Goal: Task Accomplishment & Management: Manage account settings

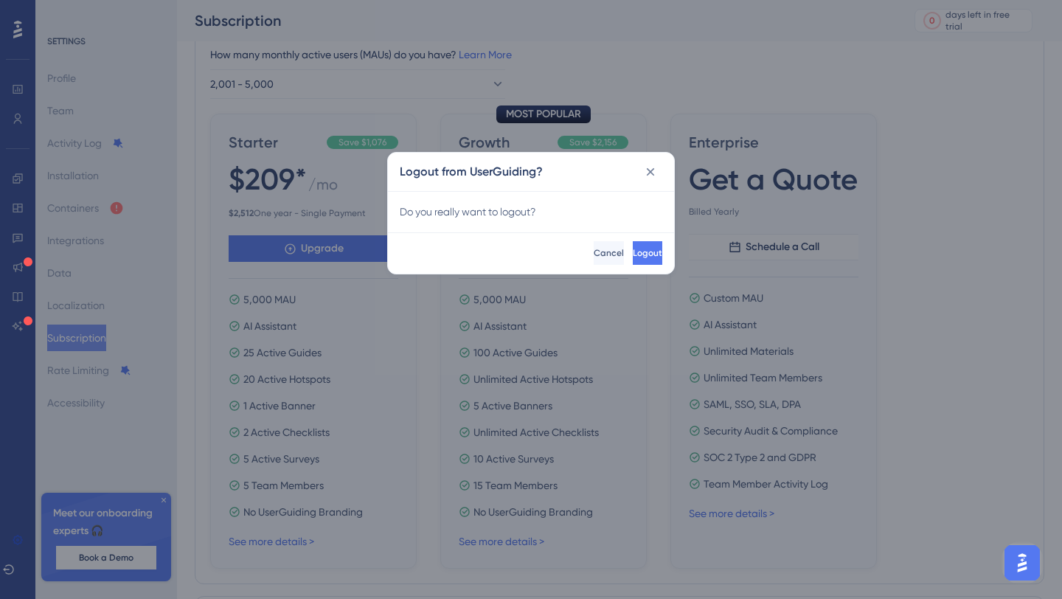
click at [541, 235] on div "Logout Cancel" at bounding box center [531, 252] width 286 height 41
click at [594, 251] on span "Cancel" at bounding box center [609, 253] width 30 height 12
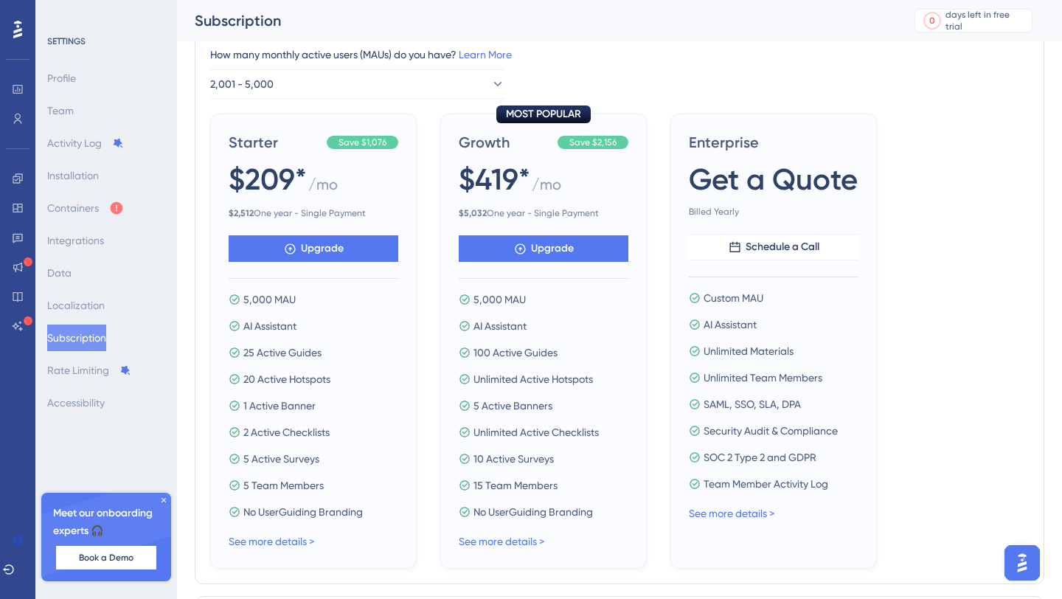
click at [19, 30] on icon at bounding box center [17, 30] width 9 height 18
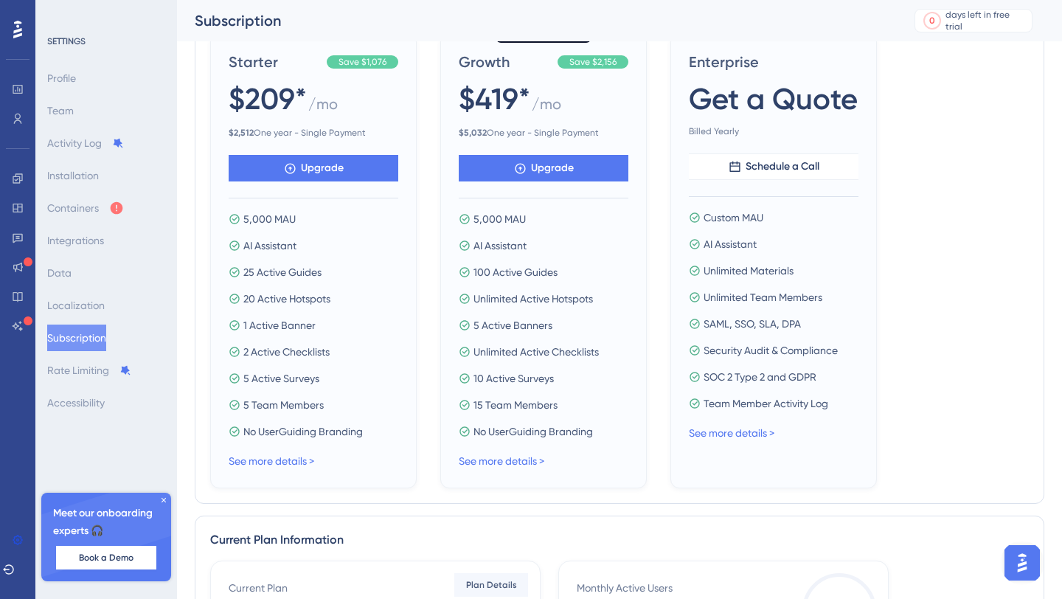
scroll to position [616, 0]
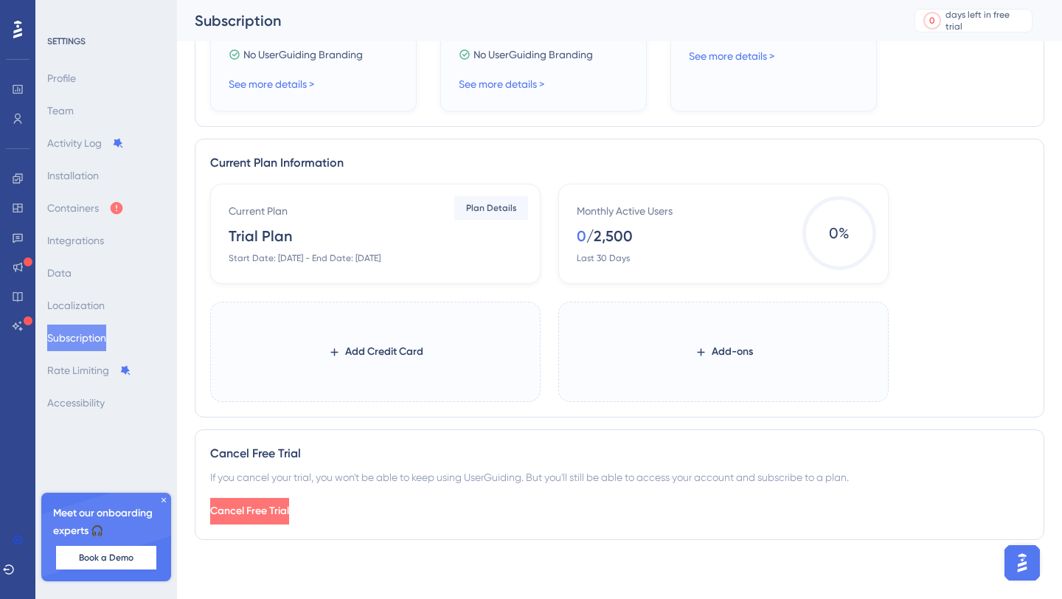
click at [274, 507] on span "Cancel Free Trial" at bounding box center [249, 511] width 79 height 18
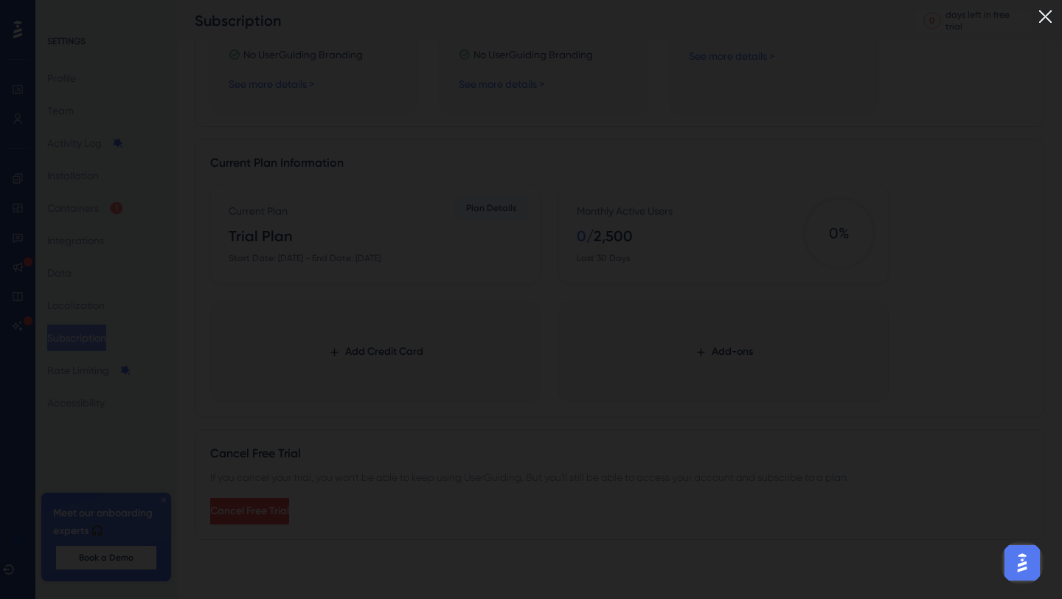
scroll to position [615, 0]
click at [1049, 18] on img at bounding box center [1045, 16] width 24 height 24
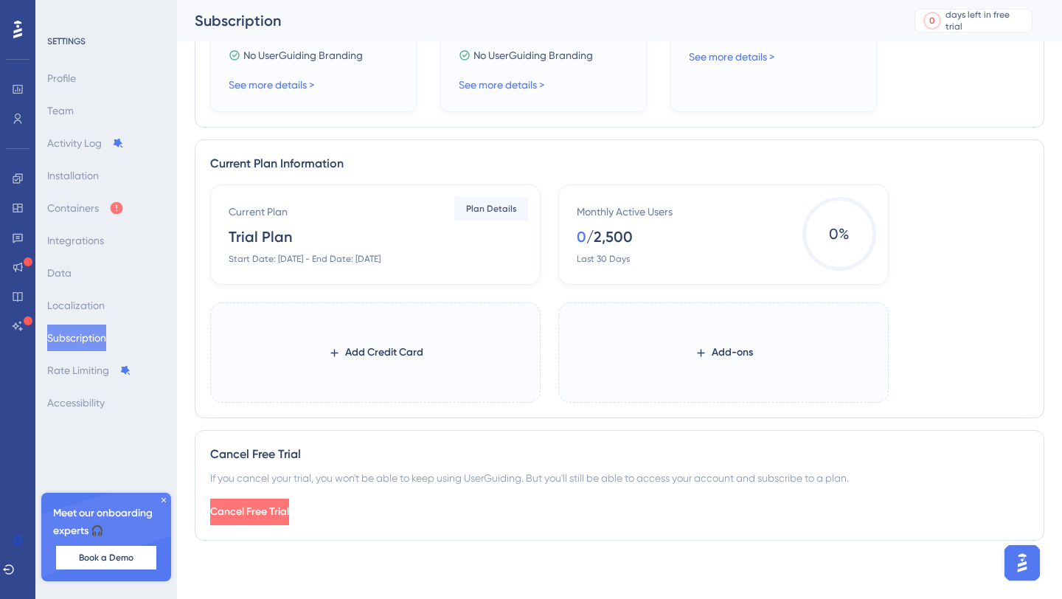
click at [289, 516] on span "Cancel Free Trial" at bounding box center [249, 512] width 79 height 18
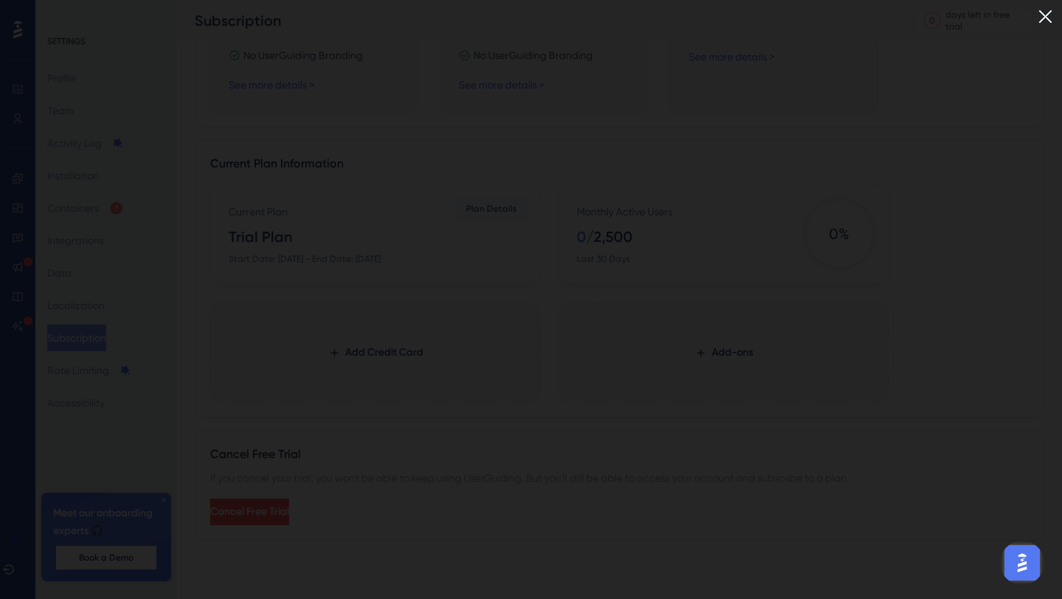
click at [1038, 15] on img at bounding box center [1045, 16] width 24 height 24
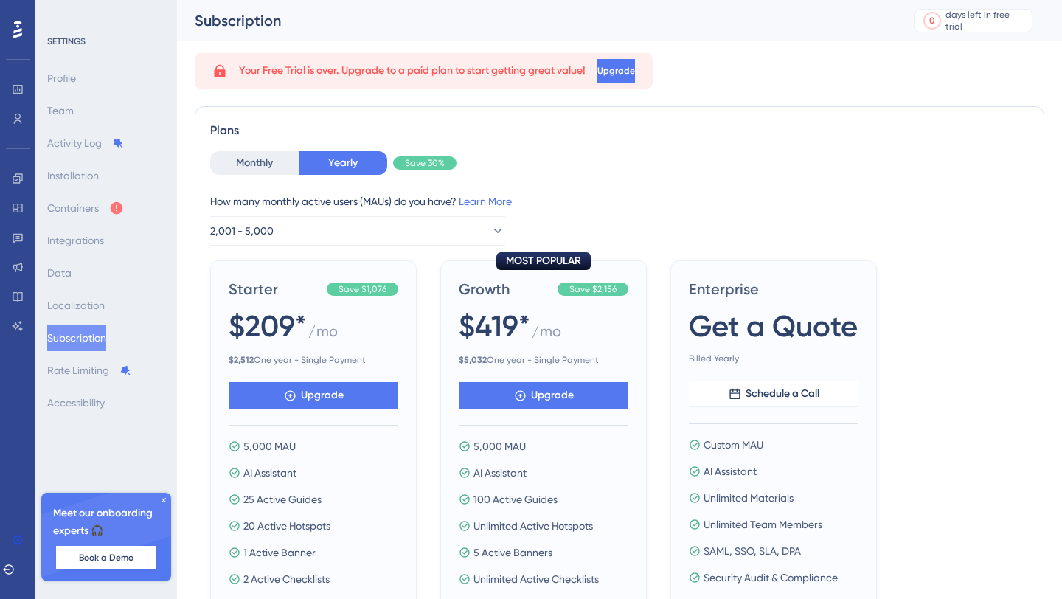
click at [21, 283] on div at bounding box center [18, 252] width 12 height 171
click at [12, 341] on div "Logout" at bounding box center [17, 299] width 35 height 599
click at [21, 473] on div "Logout" at bounding box center [17, 299] width 35 height 599
click at [21, 472] on div "Logout" at bounding box center [17, 299] width 35 height 599
click at [21, 470] on div "Logout" at bounding box center [17, 299] width 35 height 599
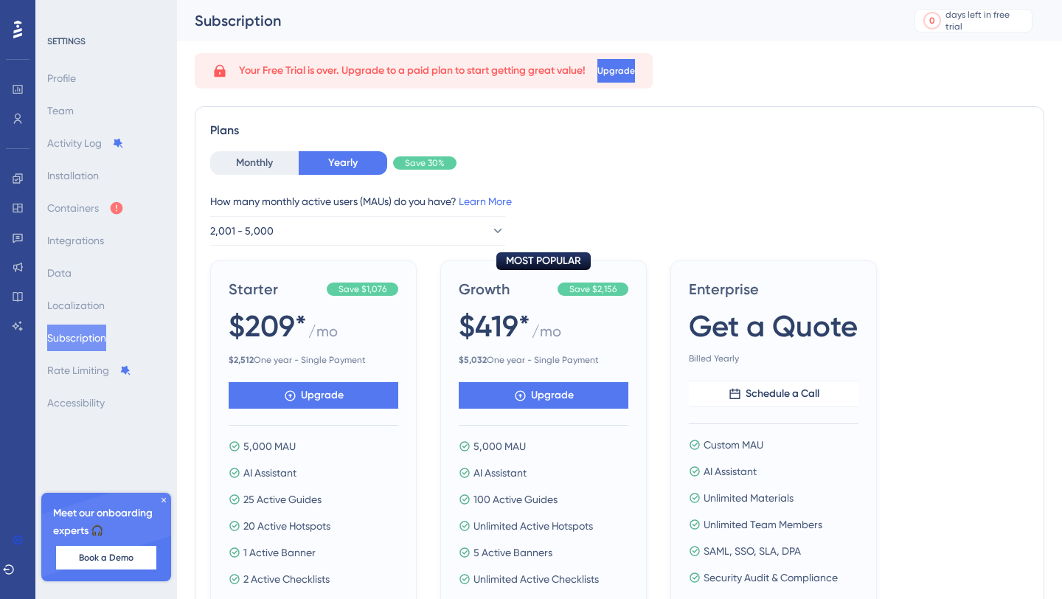
scroll to position [616, 0]
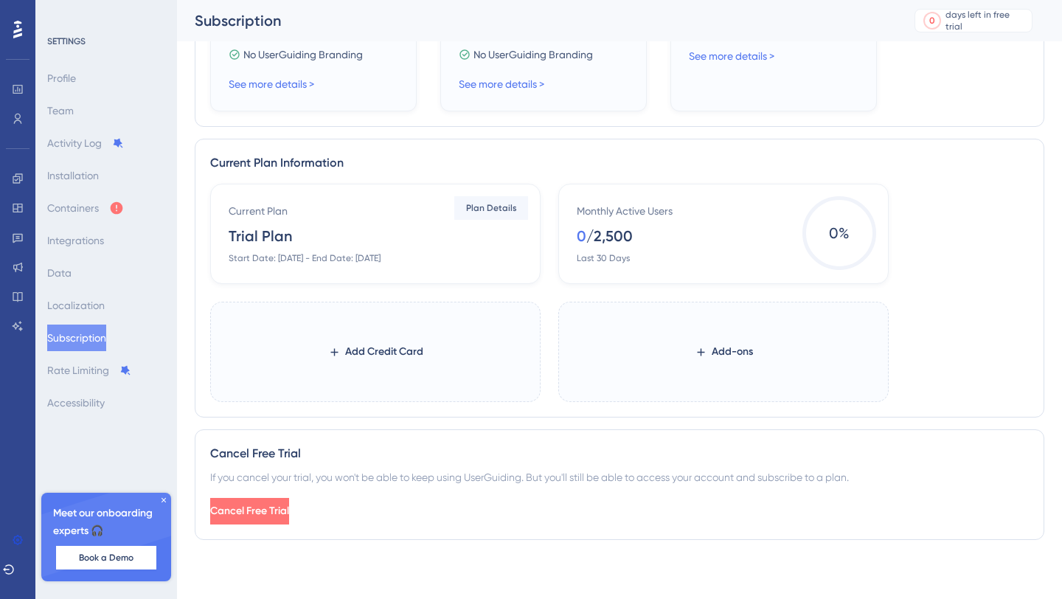
click at [289, 518] on span "Cancel Free Trial" at bounding box center [249, 511] width 79 height 18
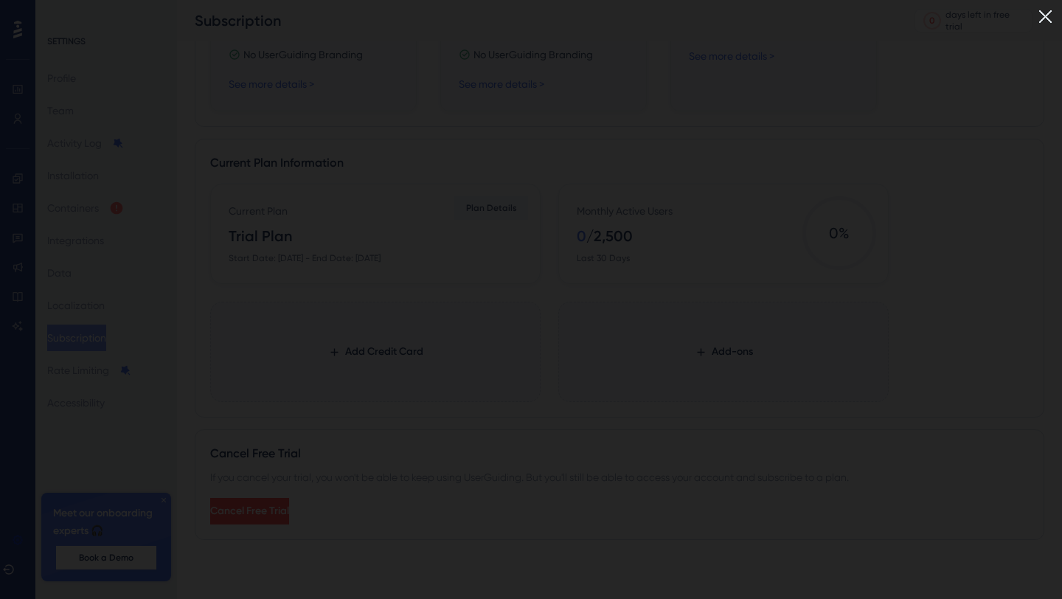
click at [1049, 16] on img at bounding box center [1045, 16] width 24 height 24
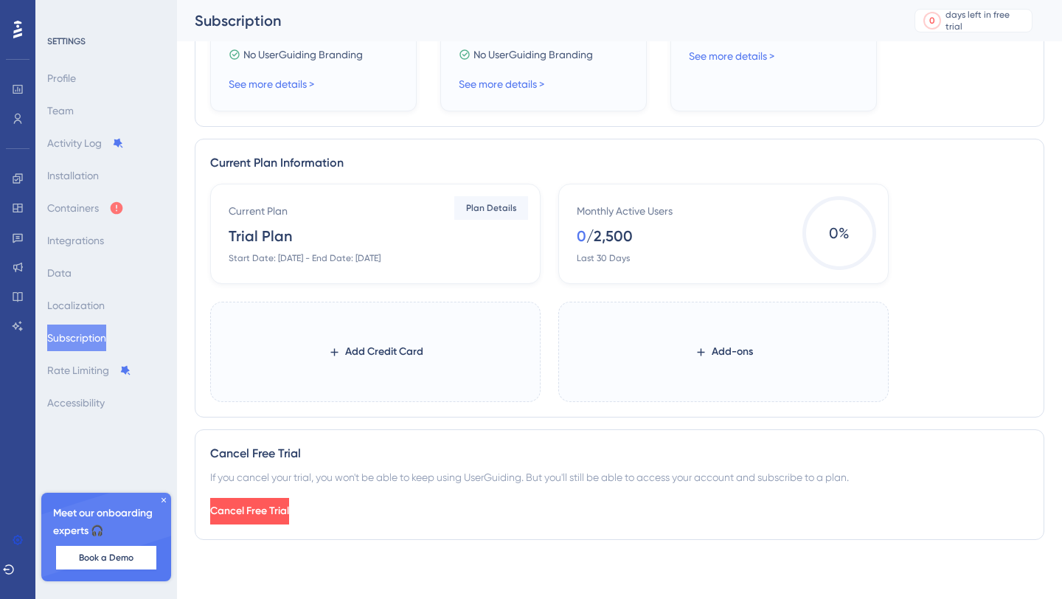
scroll to position [0, 0]
click at [167, 500] on icon at bounding box center [163, 500] width 9 height 9
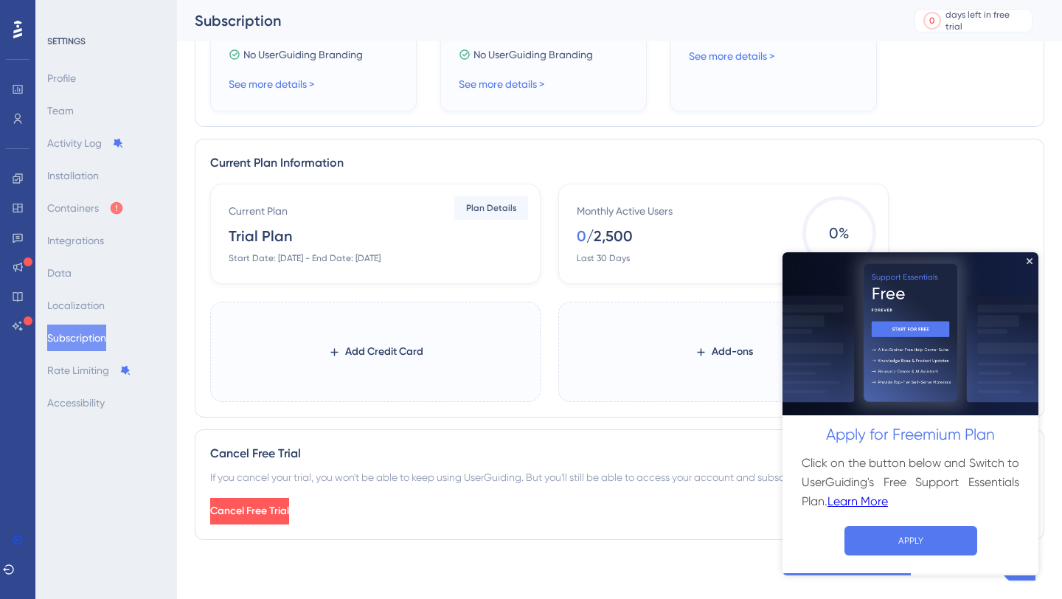
click at [1031, 260] on icon "Close Preview" at bounding box center [1030, 260] width 6 height 6
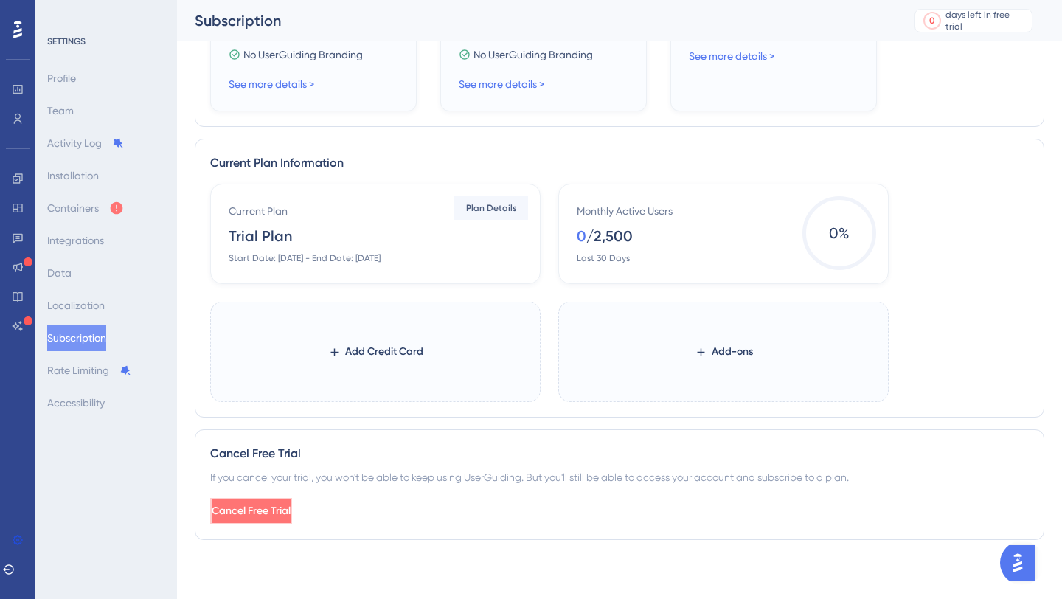
click at [281, 503] on span "Cancel Free Trial" at bounding box center [251, 511] width 79 height 18
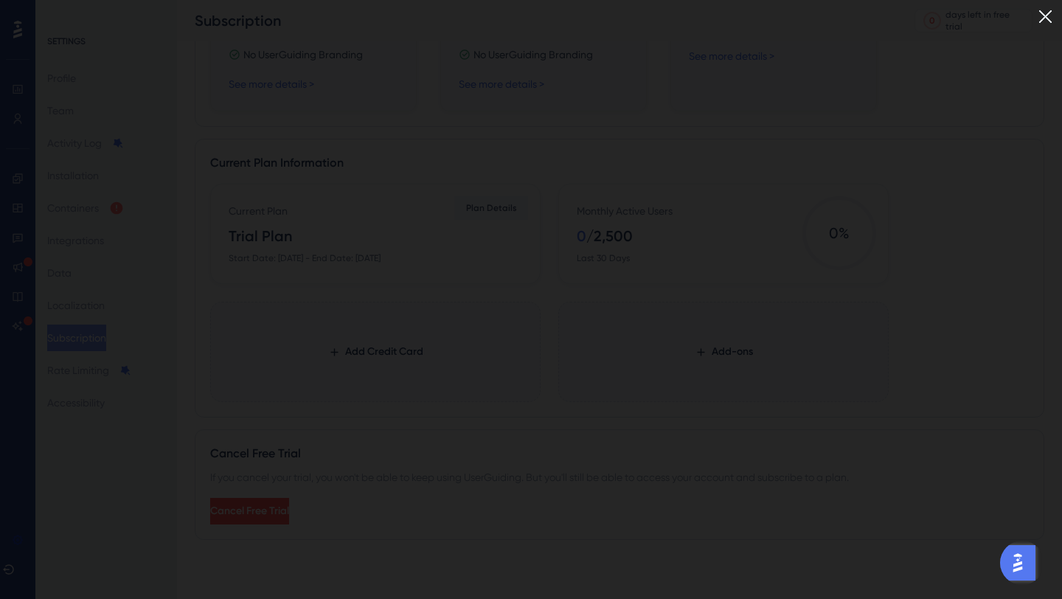
click at [1045, 21] on img at bounding box center [1045, 16] width 24 height 24
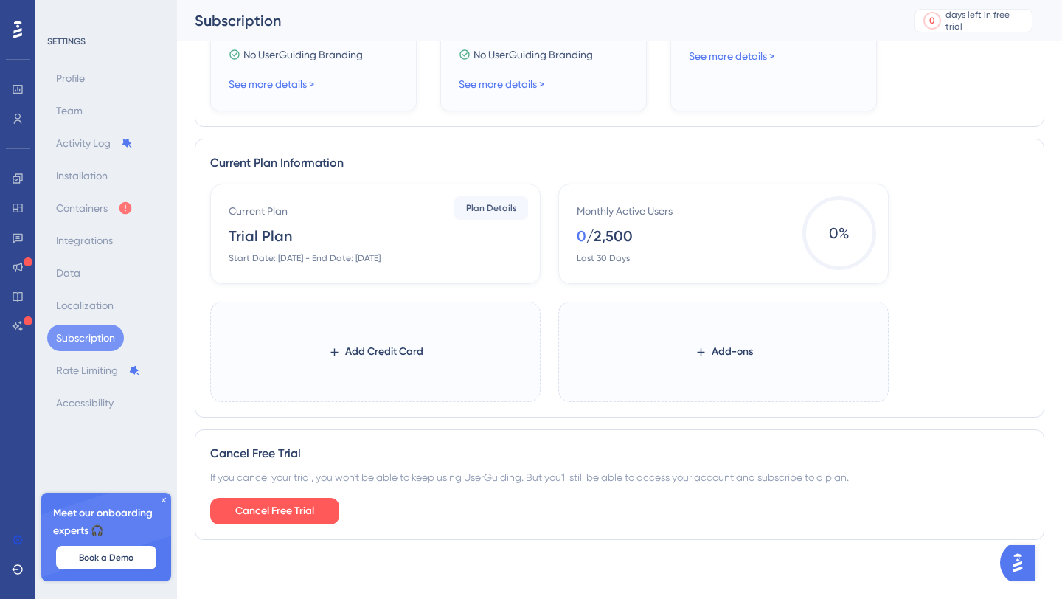
click at [91, 100] on div "Profile Team Activity Log Installation Containers Integrations Data Localizatio…" at bounding box center [106, 240] width 119 height 351
click at [49, 69] on div "Profile Team Activity Log Installation Containers Integrations Data Localizatio…" at bounding box center [106, 240] width 119 height 351
click at [499, 206] on span "Plan Details" at bounding box center [491, 208] width 51 height 12
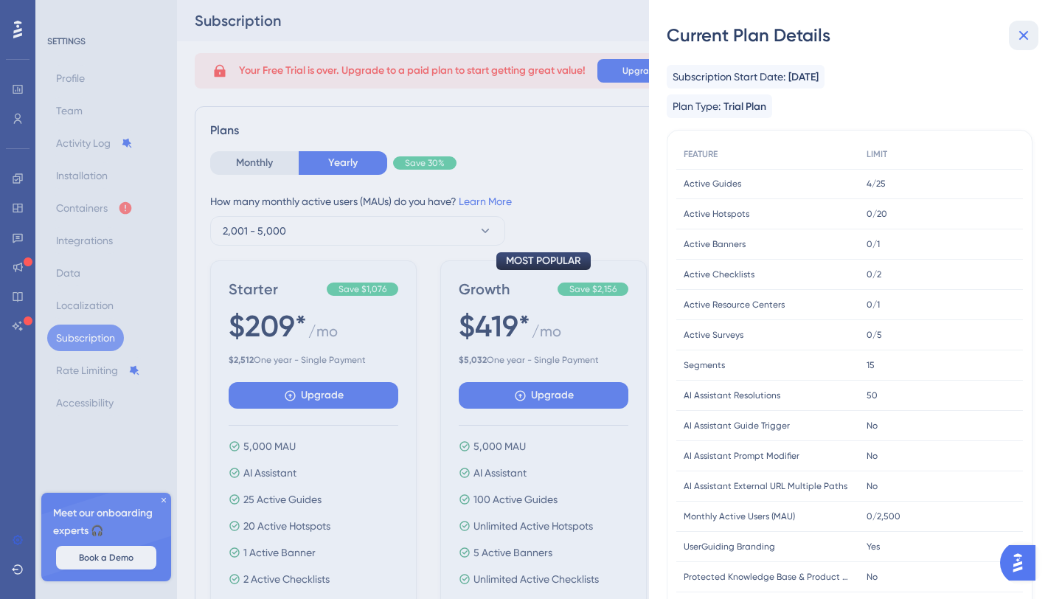
click at [1032, 36] on icon at bounding box center [1024, 36] width 18 height 18
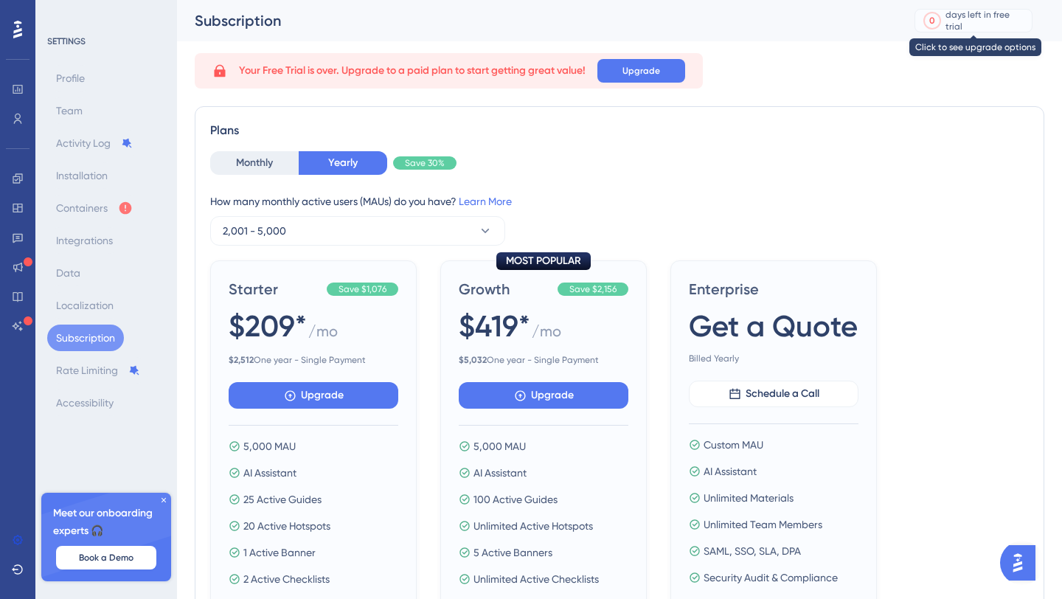
click at [1004, 23] on div "days left in free trial" at bounding box center [986, 21] width 82 height 24
click at [32, 86] on div "Logout" at bounding box center [17, 299] width 35 height 599
click at [13, 34] on icon at bounding box center [17, 29] width 9 height 19
click at [19, 569] on icon at bounding box center [18, 569] width 12 height 12
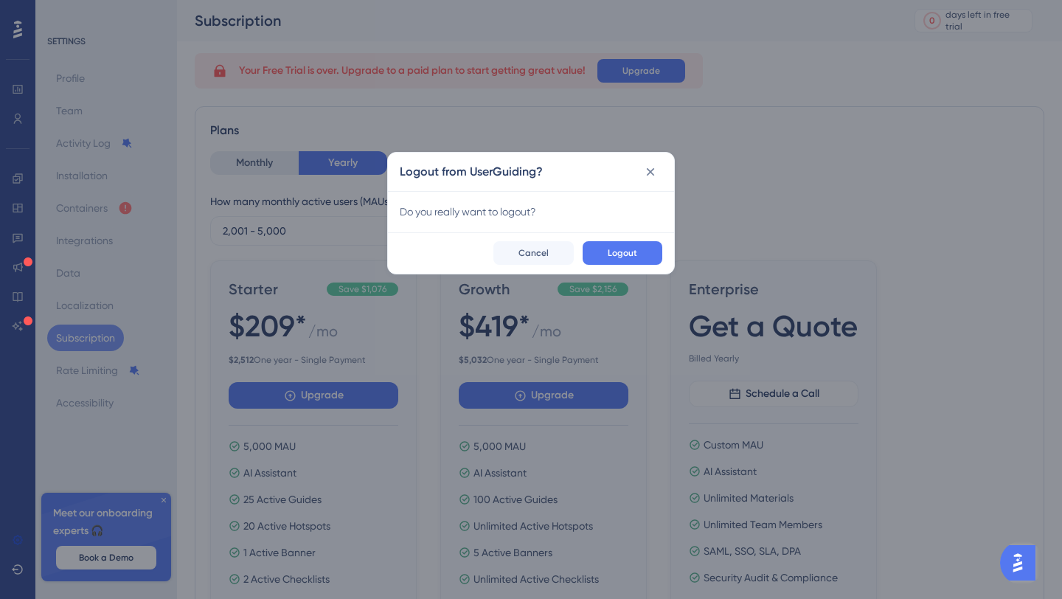
click at [631, 234] on div "Logout Cancel" at bounding box center [531, 252] width 286 height 41
click at [631, 259] on button "Logout" at bounding box center [623, 253] width 80 height 24
